Goal: Task Accomplishment & Management: Use online tool/utility

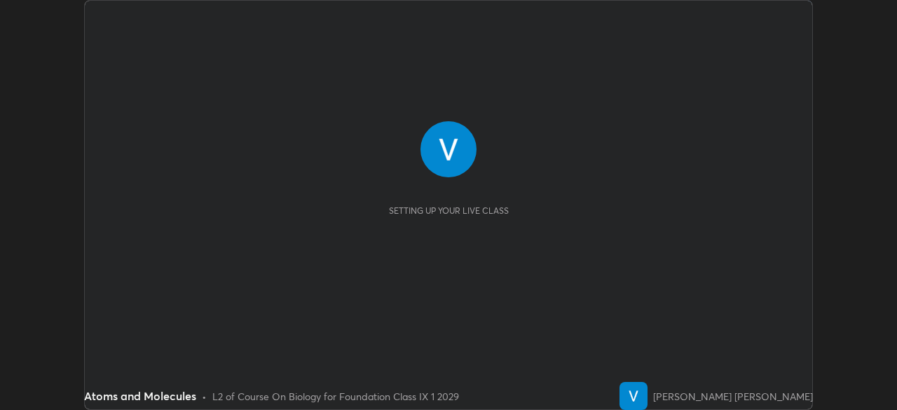
scroll to position [410, 896]
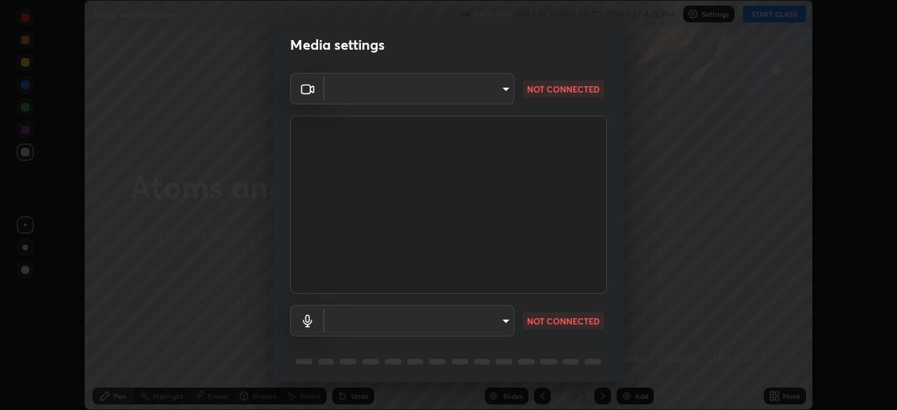
type input "100c0e0e409b1508d569c815e84311e0868d033d0fb9fb46bc53c870fbf18875"
type input "default"
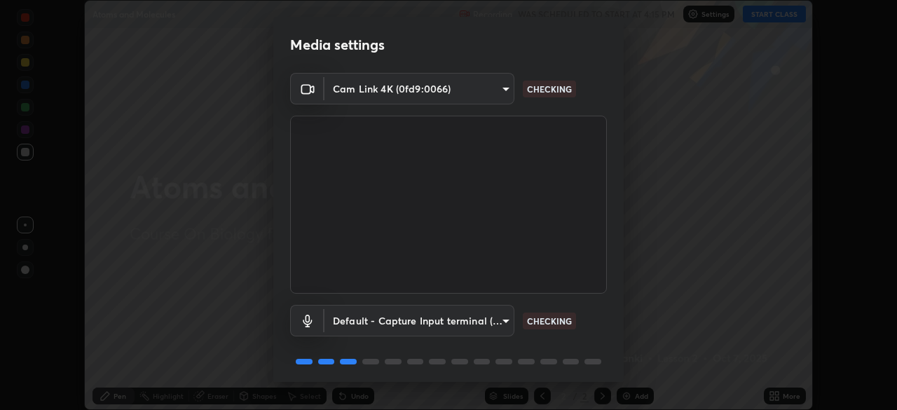
click at [502, 90] on body "Erase all Atoms and Molecules Recording WAS SCHEDULED TO START AT 4:15 PM Setti…" at bounding box center [448, 205] width 897 height 410
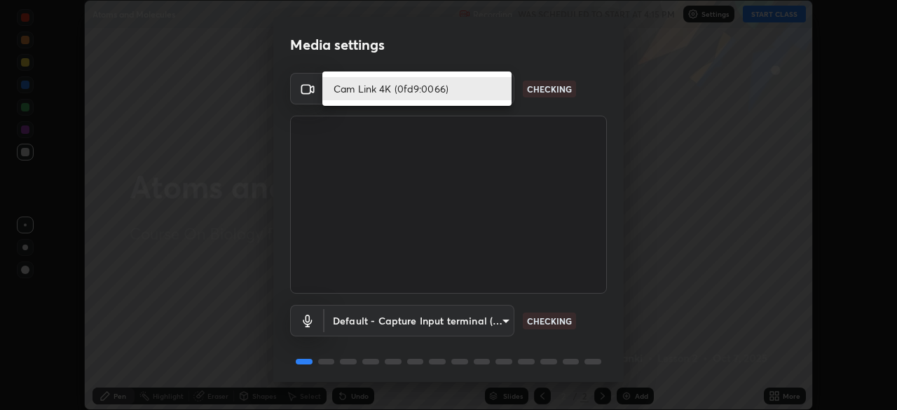
click at [477, 94] on li "Cam Link 4K (0fd9:0066)" at bounding box center [416, 88] width 189 height 23
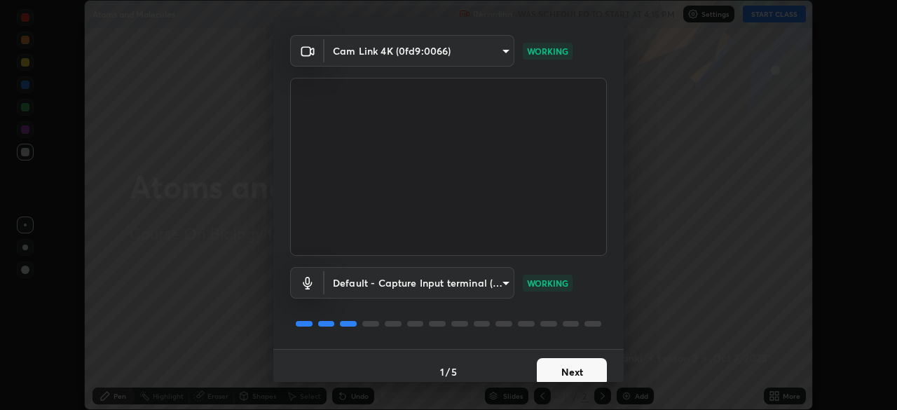
scroll to position [50, 0]
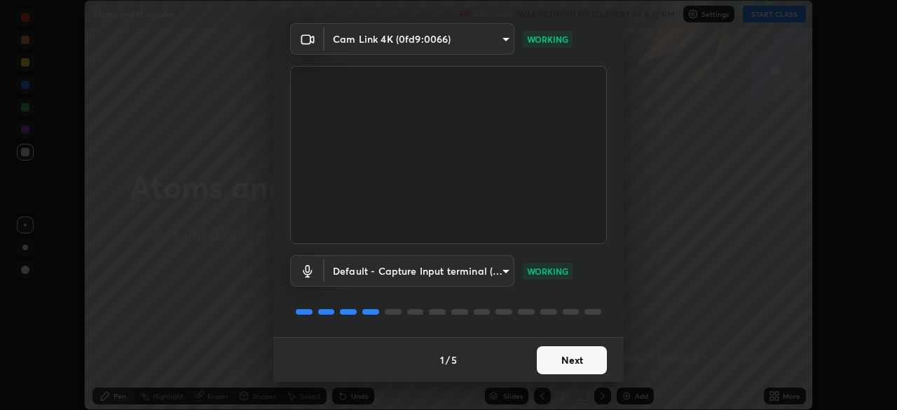
click at [581, 354] on button "Next" at bounding box center [572, 360] width 70 height 28
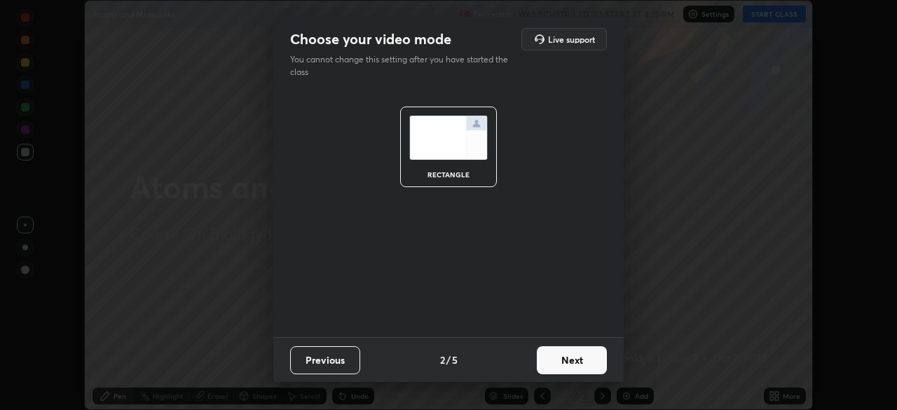
click at [589, 357] on button "Next" at bounding box center [572, 360] width 70 height 28
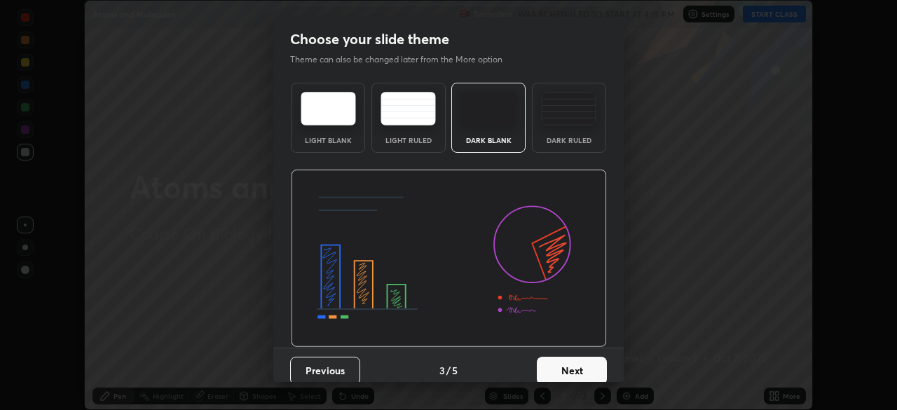
click at [579, 366] on button "Next" at bounding box center [572, 371] width 70 height 28
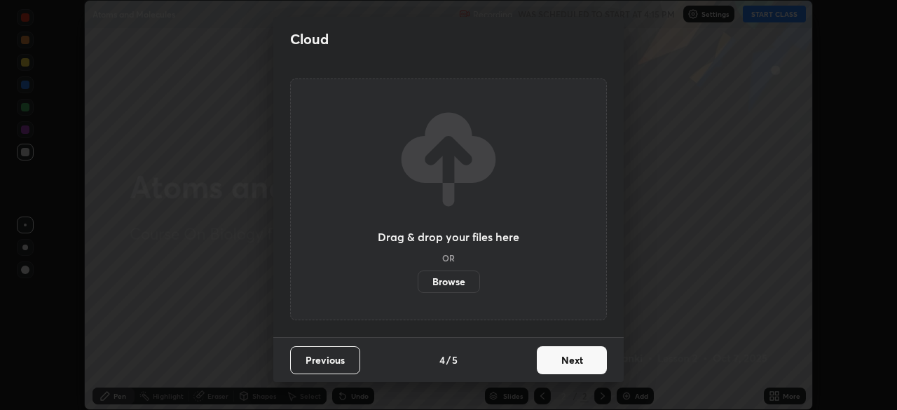
click at [584, 356] on button "Next" at bounding box center [572, 360] width 70 height 28
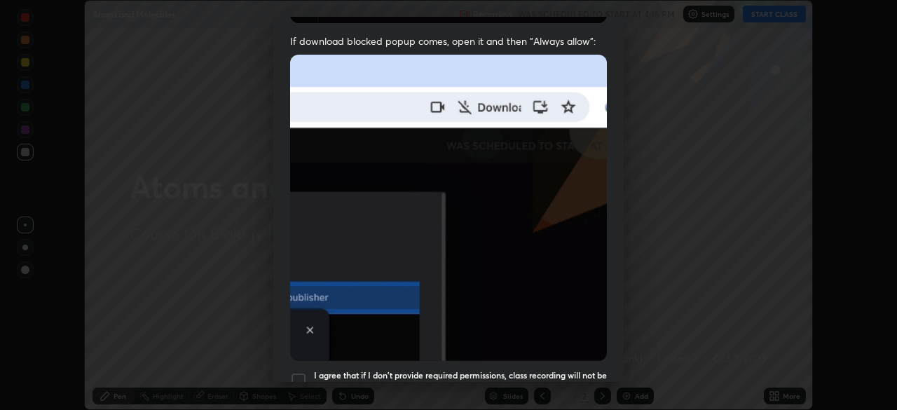
scroll to position [336, 0]
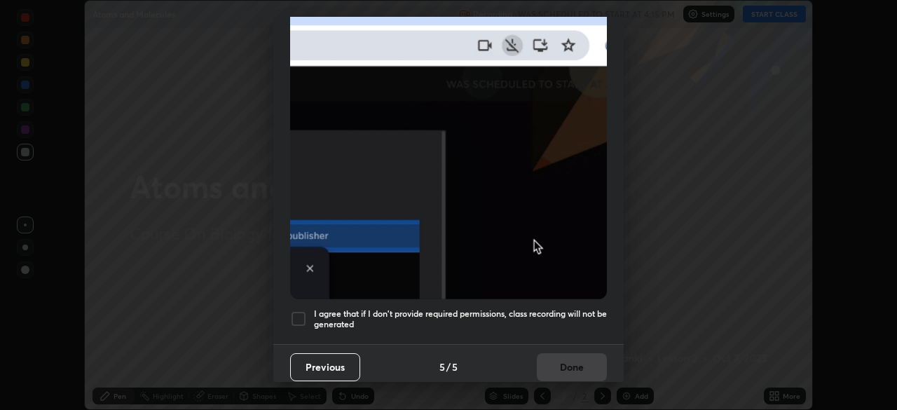
click at [581, 359] on div "Previous 5 / 5 Done" at bounding box center [448, 366] width 350 height 45
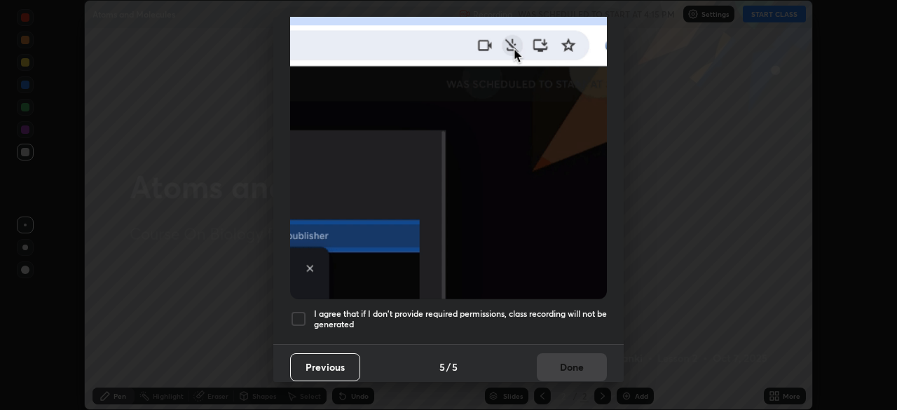
click at [302, 314] on div at bounding box center [298, 318] width 17 height 17
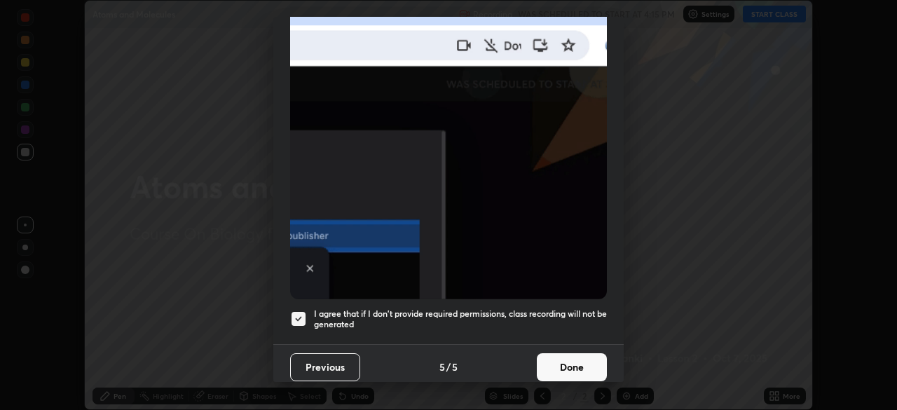
click at [575, 353] on button "Done" at bounding box center [572, 367] width 70 height 28
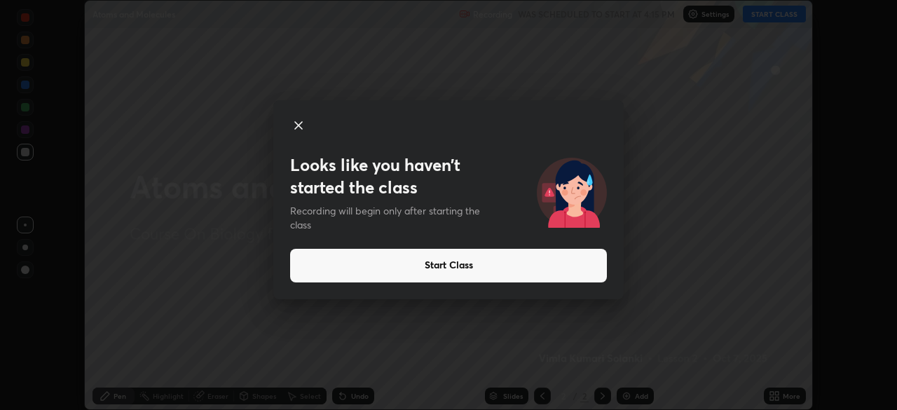
click at [400, 256] on button "Start Class" at bounding box center [448, 266] width 317 height 34
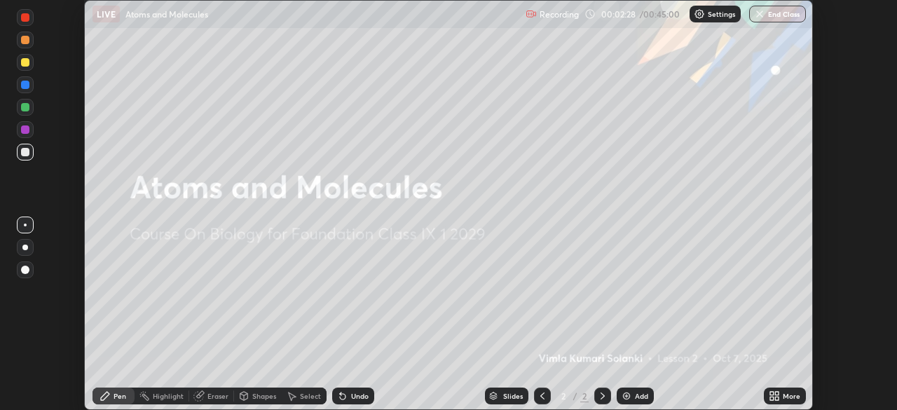
click at [629, 395] on img at bounding box center [626, 395] width 11 height 11
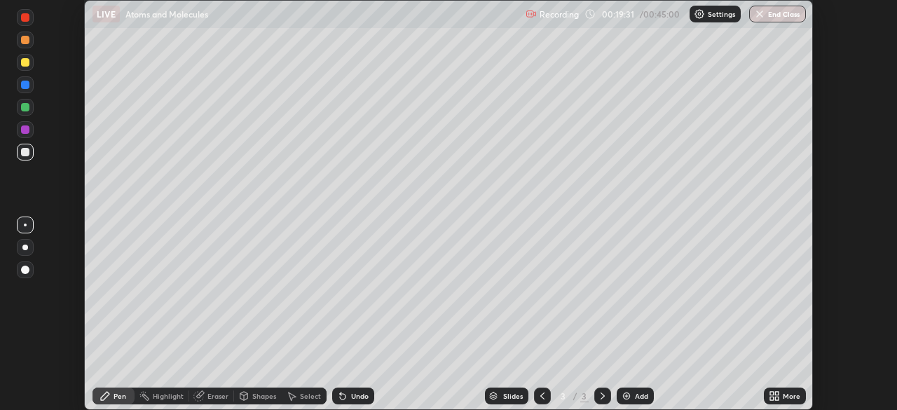
click at [202, 394] on icon at bounding box center [200, 394] width 8 height 7
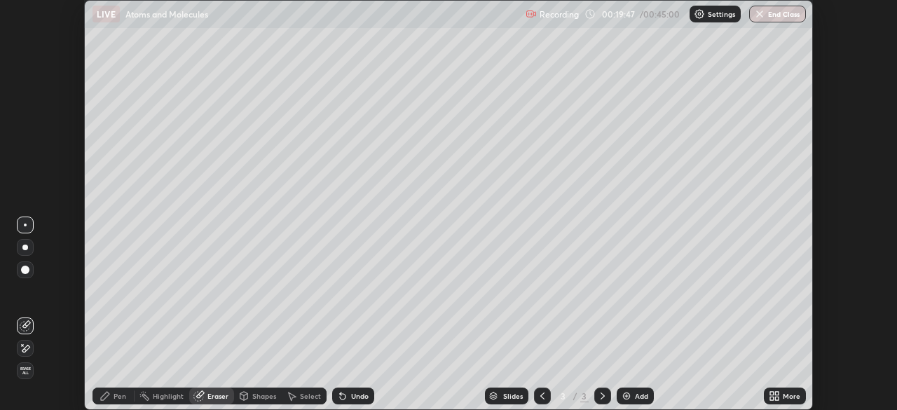
click at [351, 394] on div "Undo" at bounding box center [360, 395] width 18 height 7
click at [25, 368] on span "Erase all" at bounding box center [25, 370] width 15 height 8
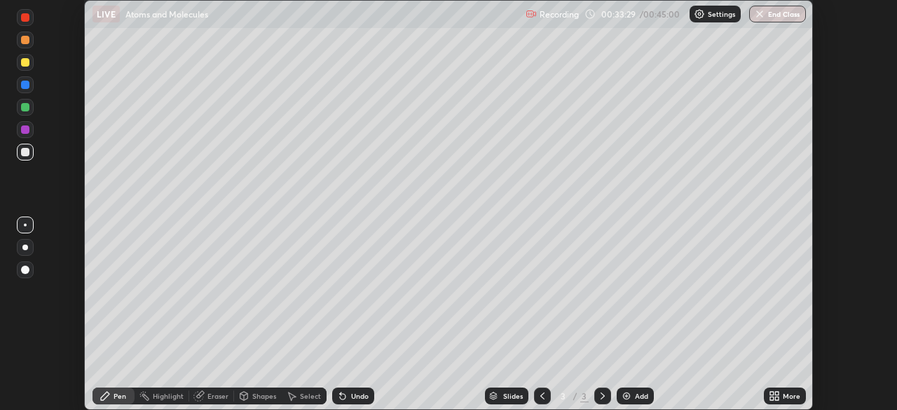
click at [387, 404] on div "Slides 3 / 3 Add" at bounding box center [569, 396] width 390 height 28
click at [782, 12] on button "End Class" at bounding box center [777, 14] width 57 height 17
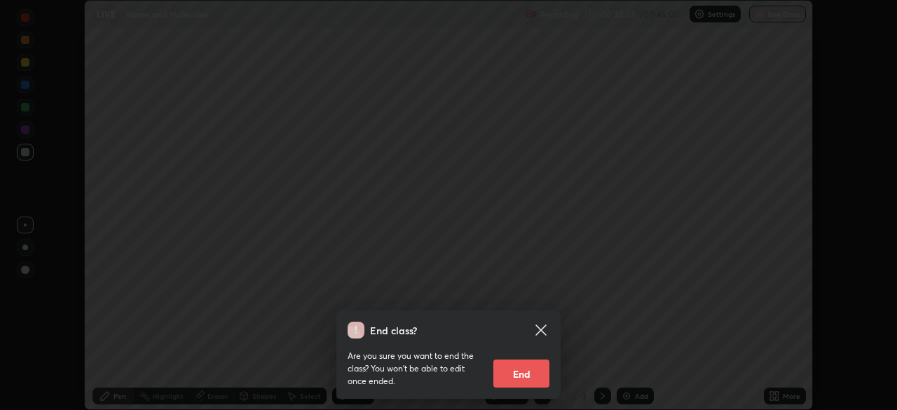
click at [531, 376] on button "End" at bounding box center [521, 373] width 56 height 28
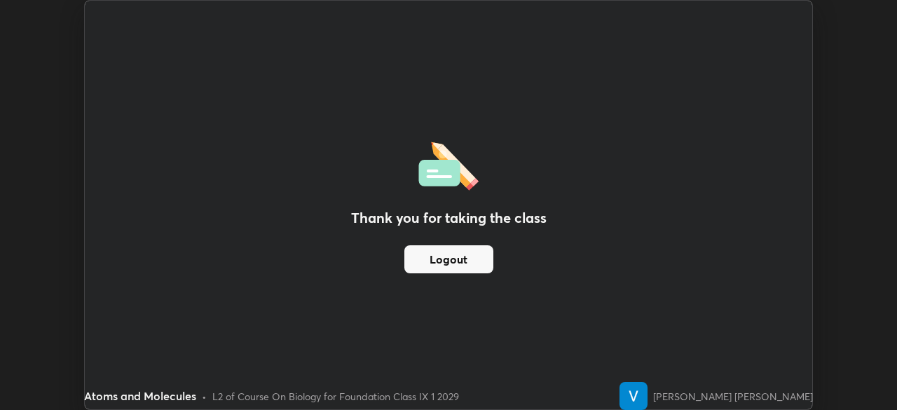
click at [467, 256] on button "Logout" at bounding box center [448, 259] width 89 height 28
